Goal: Task Accomplishment & Management: Manage account settings

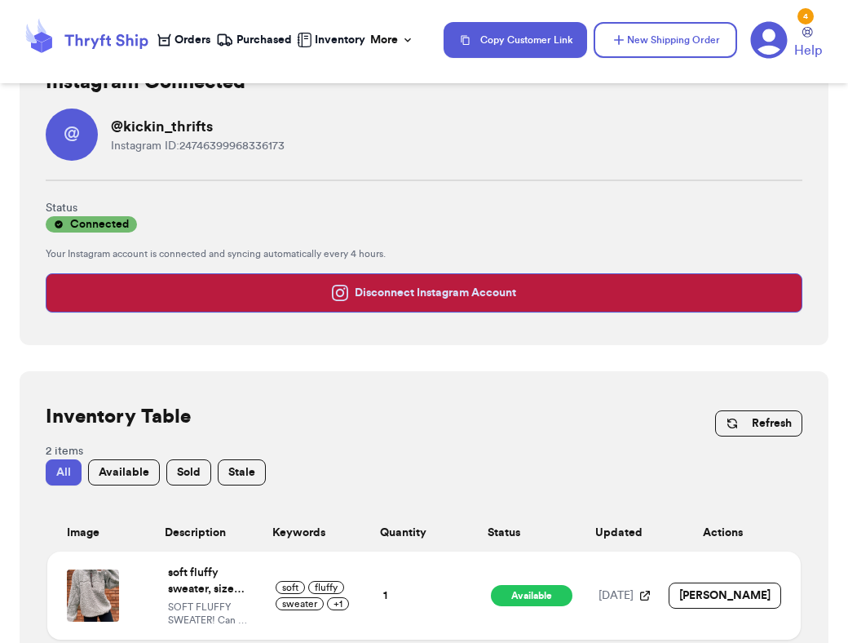
scroll to position [90, 0]
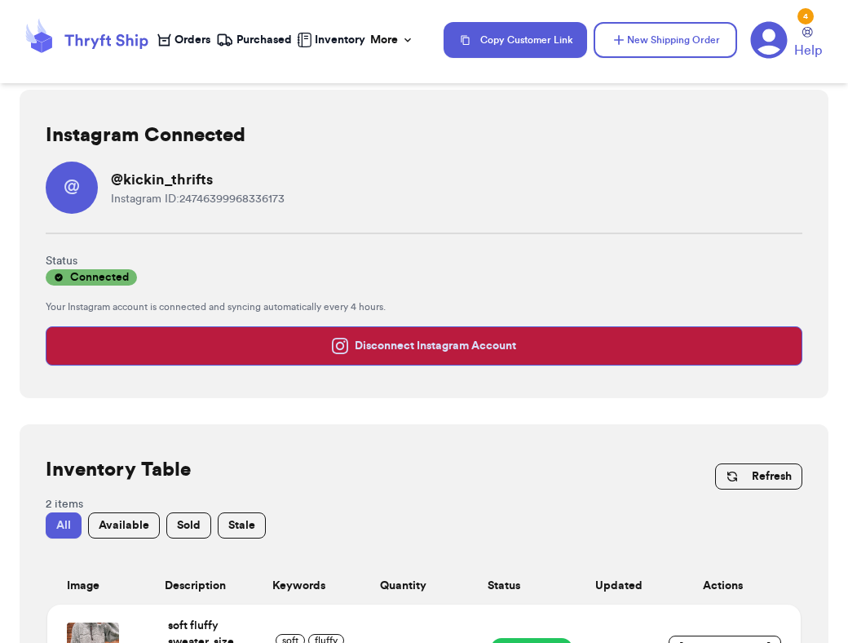
click at [495, 349] on button "Disconnect Instagram Account" at bounding box center [424, 345] width 757 height 39
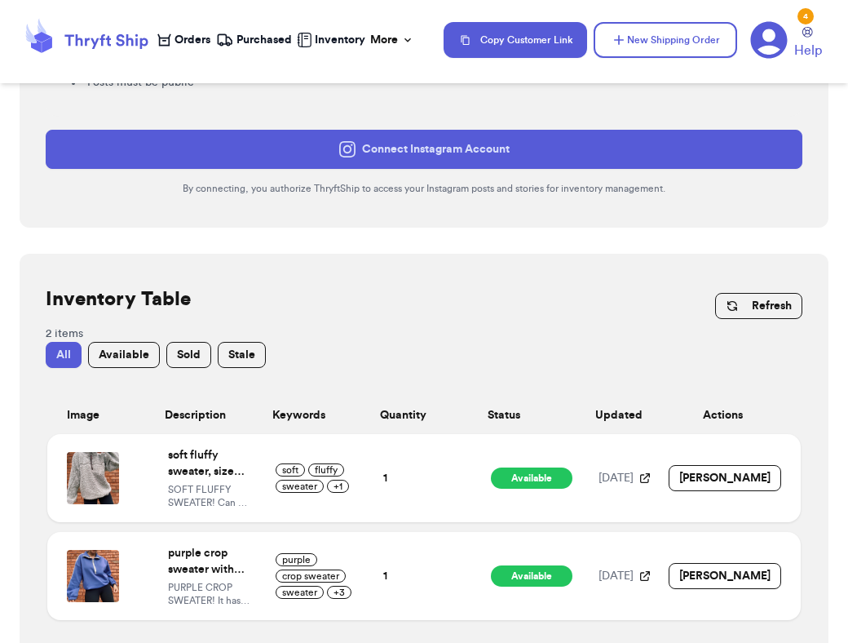
scroll to position [330, 0]
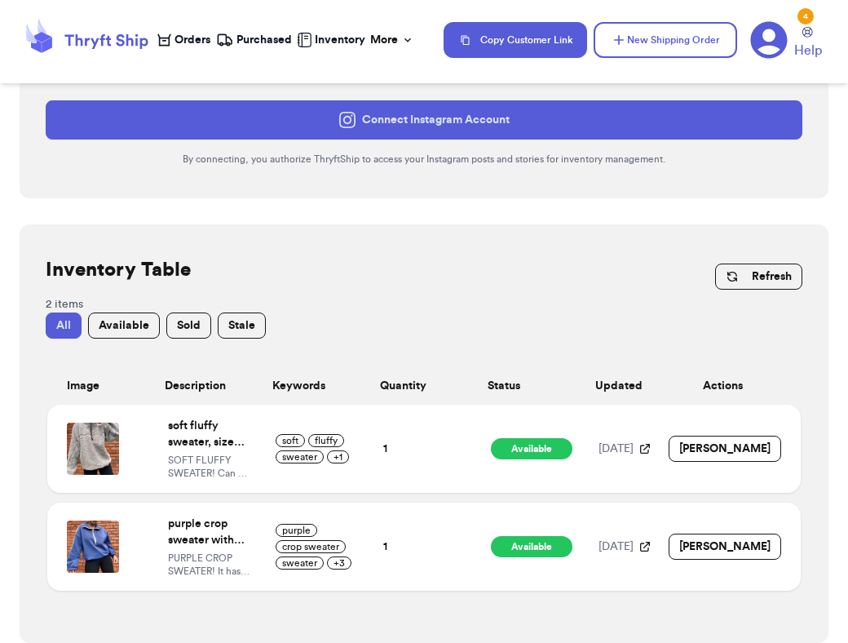
click at [741, 271] on button "Refresh" at bounding box center [758, 276] width 87 height 26
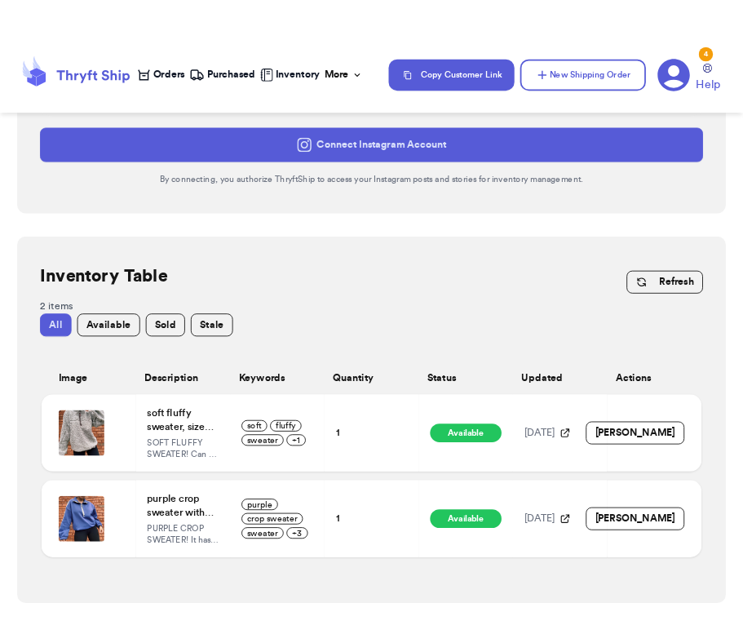
scroll to position [140, 0]
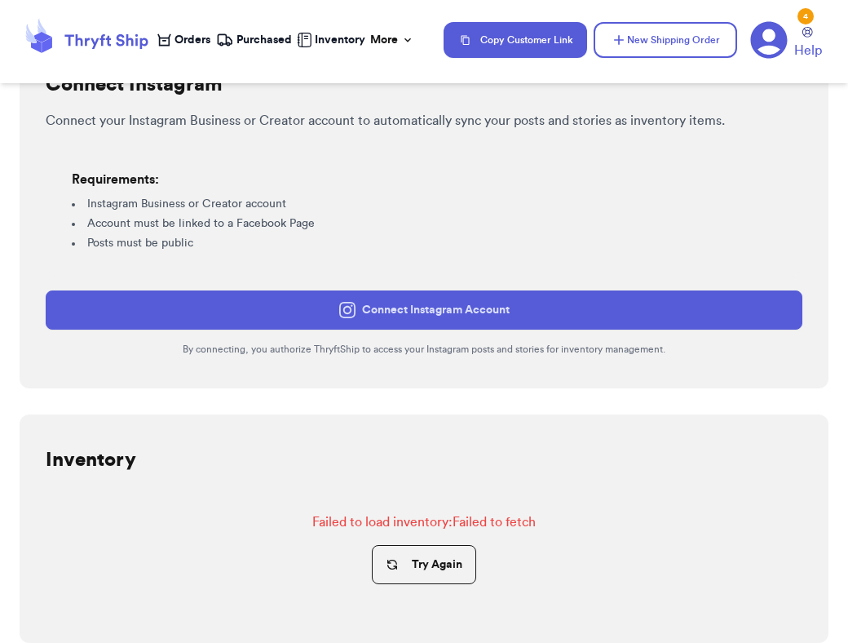
click at [439, 568] on button "Try Again" at bounding box center [424, 564] width 104 height 39
click at [419, 573] on button "Try Again" at bounding box center [424, 564] width 104 height 39
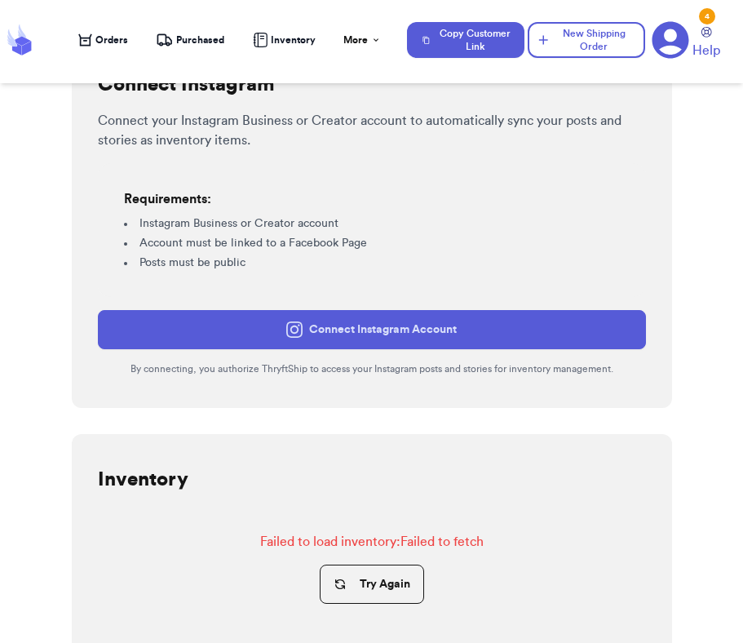
click at [379, 590] on button "Try Again" at bounding box center [372, 583] width 104 height 39
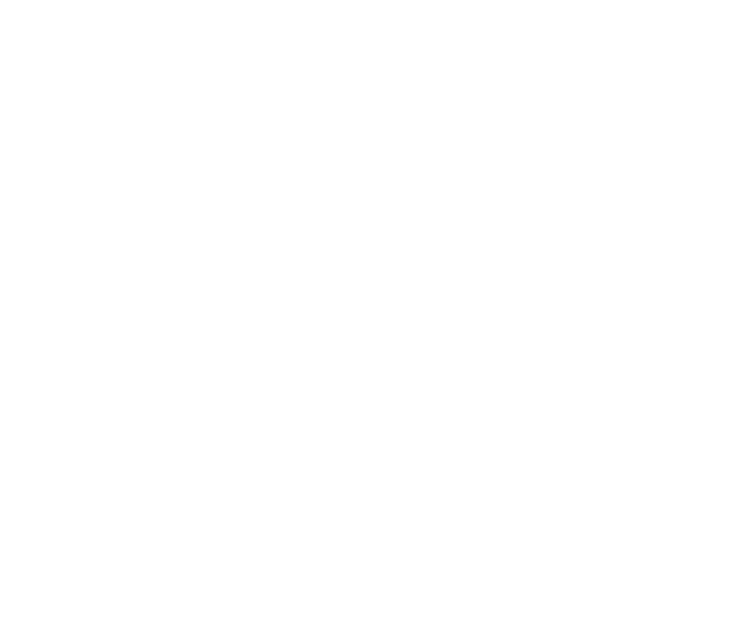
click at [668, 102] on body at bounding box center [371, 321] width 743 height 643
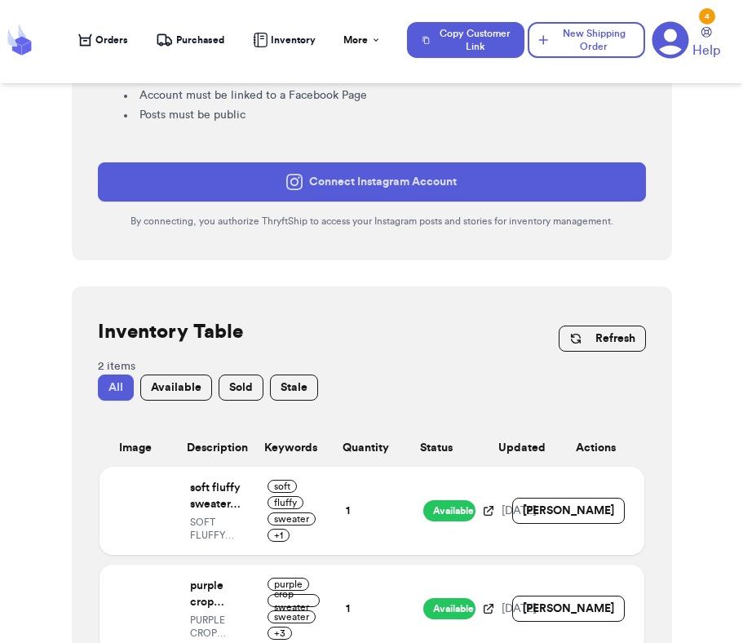
scroll to position [350, 0]
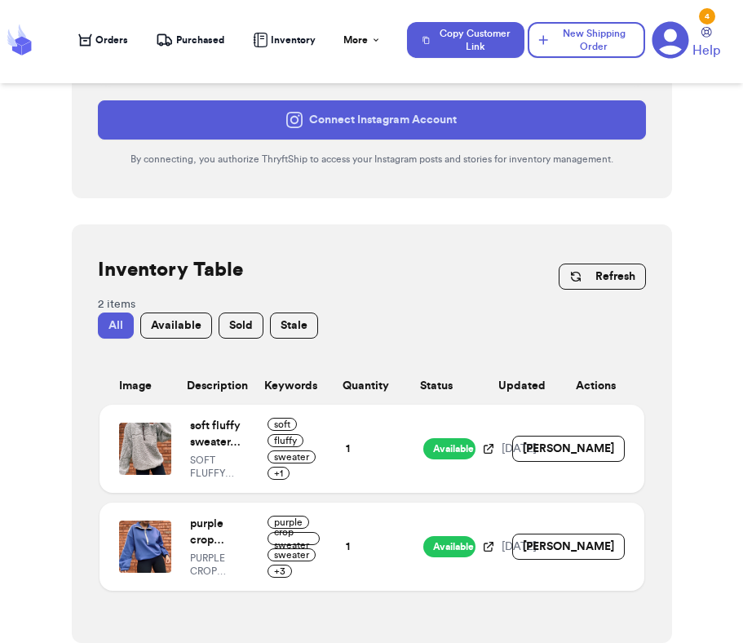
click at [609, 292] on div "Refresh" at bounding box center [602, 276] width 87 height 39
click at [609, 276] on button "Refresh" at bounding box center [602, 276] width 87 height 26
